Goal: Task Accomplishment & Management: Use online tool/utility

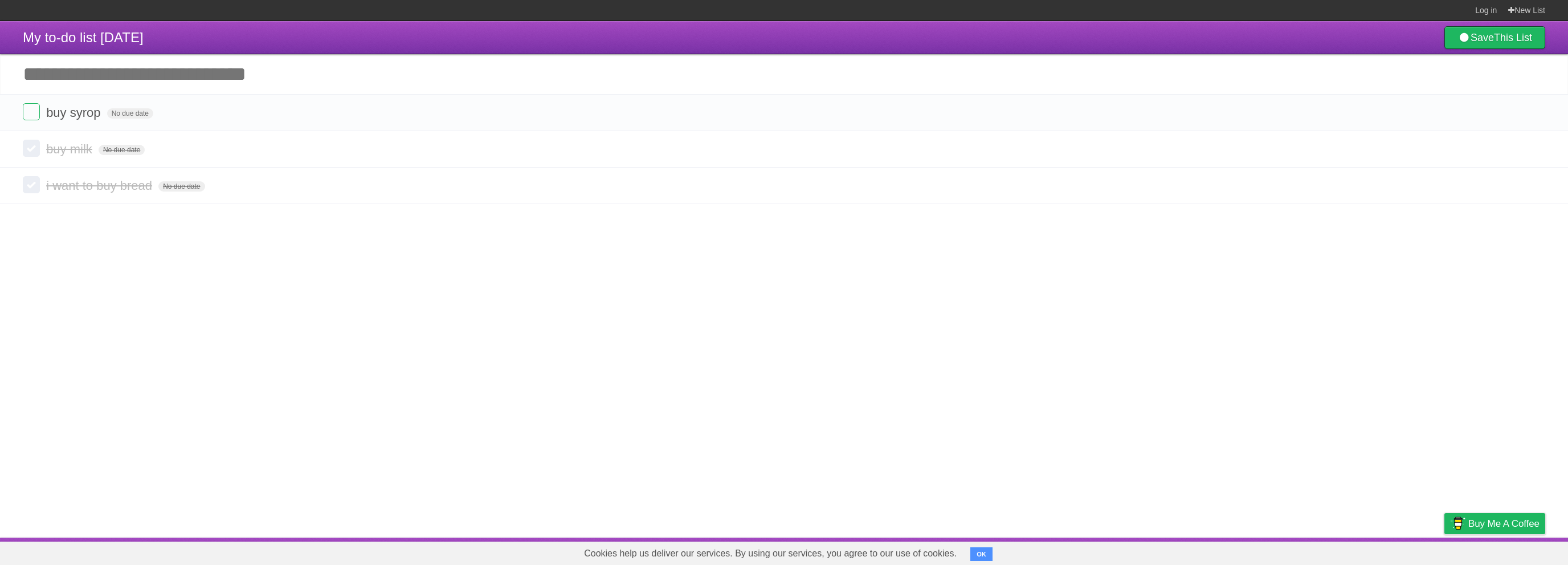
click at [662, 259] on article "My to-do list [DATE] Save This List Add another task ********* buy syrop No due…" at bounding box center [784, 279] width 1568 height 517
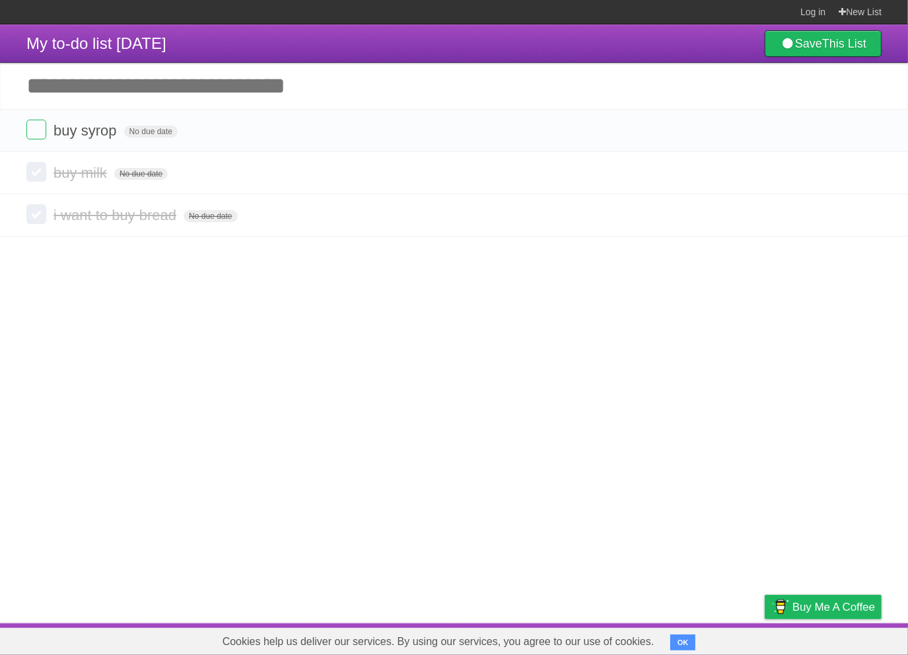
drag, startPoint x: 322, startPoint y: 89, endPoint x: 36, endPoint y: 84, distance: 286.8
click at [37, 84] on input "Add another task" at bounding box center [454, 86] width 908 height 46
drag, startPoint x: 34, startPoint y: 84, endPoint x: 177, endPoint y: 89, distance: 142.8
click at [174, 89] on input "Add another task" at bounding box center [454, 86] width 908 height 46
click at [166, 42] on span "My to-do list [DATE]" at bounding box center [96, 43] width 140 height 18
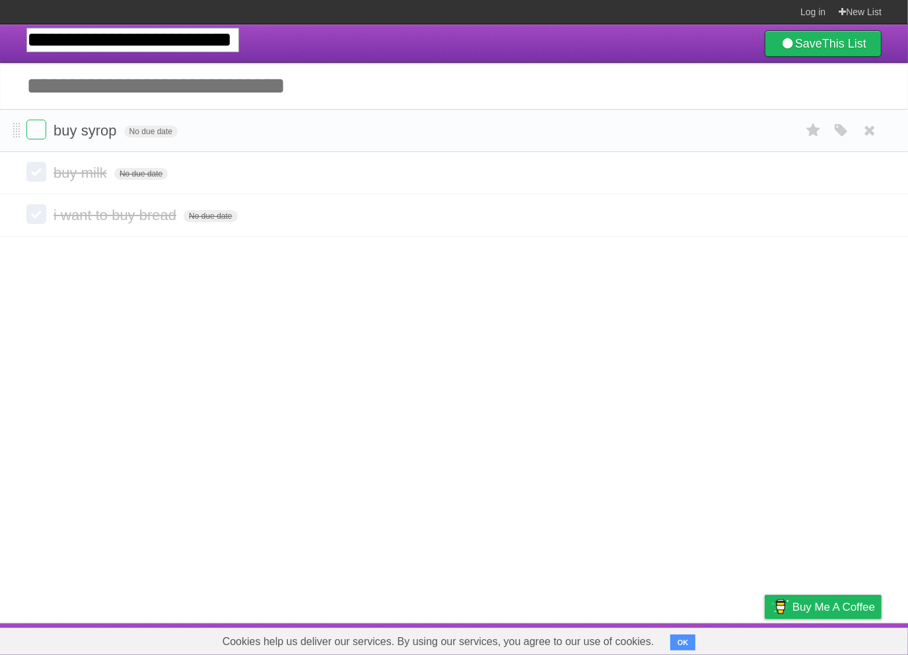
click at [292, 149] on li "buy syrop No due date White Red Blue Green Purple Orange" at bounding box center [454, 130] width 908 height 43
